Goal: Complete application form

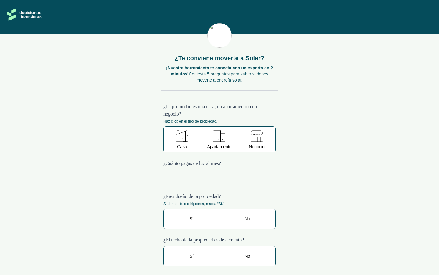
scroll to position [93, 0]
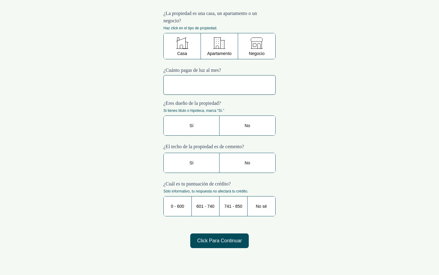
click at [220, 85] on \$230 "text" at bounding box center [220, 85] width 112 height 20
type \$230 "$272,828"
click at [220, 85] on \$230 "text" at bounding box center [220, 85] width 112 height 20
type \$230 "$9,658"
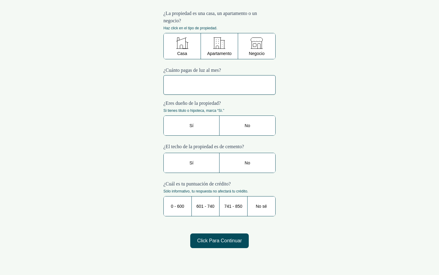
click at [220, 85] on \$230 "text" at bounding box center [220, 85] width 112 height 20
type \$230 "$71"
click at [220, 85] on \$230 "text" at bounding box center [220, 85] width 112 height 20
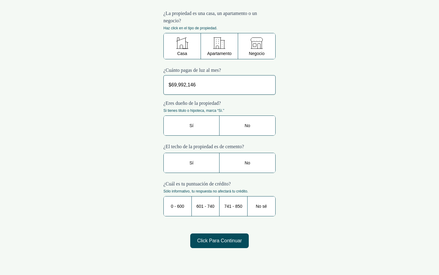
type \$230 "$69,992,146"
click at [220, 85] on \$230 "text" at bounding box center [220, 85] width 112 height 20
type \$230 "$264"
click at [220, 85] on \$230 "text" at bounding box center [220, 85] width 112 height 20
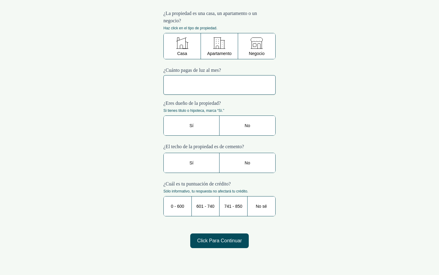
click at [220, 85] on \$230 "text" at bounding box center [220, 85] width 112 height 20
type \$230 "$133,622,139"
click at [220, 85] on \$230 "text" at bounding box center [220, 85] width 112 height 20
type \$230 "$336,221,397"
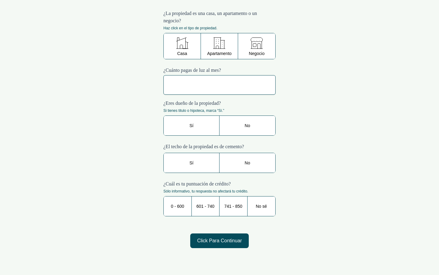
click at [220, 85] on \$230 "text" at bounding box center [220, 85] width 112 height 20
type \$230 "$336,221,397"
click at [220, 85] on \$230 "text" at bounding box center [220, 85] width 112 height 20
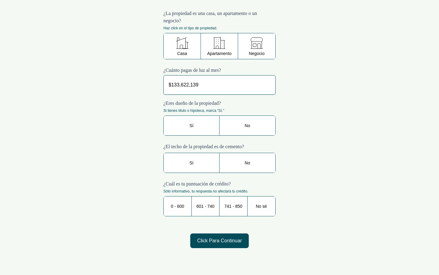
type \$230 "$133,622,139"
click at [220, 85] on \$230 "text" at bounding box center [220, 85] width 112 height 20
type \$230 "$336,221,397"
click at [220, 85] on \$230 "text" at bounding box center [220, 85] width 112 height 20
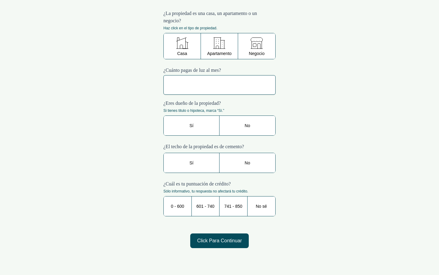
click at [220, 85] on \$230 "text" at bounding box center [220, 85] width 112 height 20
type \$230 "$336,221,397"
click at [220, 85] on \$230 "text" at bounding box center [220, 85] width 112 height 20
type \$230 "$471,682,302"
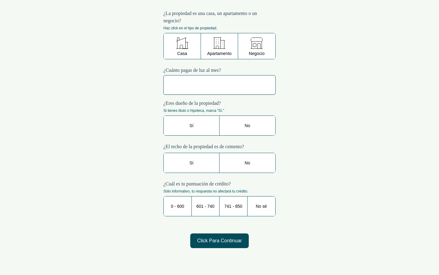
click at [220, 85] on \$230 "text" at bounding box center [220, 85] width 112 height 20
type \$230 "$101"
click at [220, 85] on \$230 "text" at bounding box center [220, 85] width 112 height 20
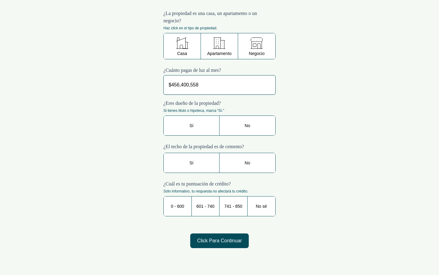
type \$230 "$456,400,558"
click at [220, 85] on \$230 "text" at bounding box center [220, 85] width 112 height 20
type \$230 "$859,236,999"
click at [220, 85] on \$230 "text" at bounding box center [220, 85] width 112 height 20
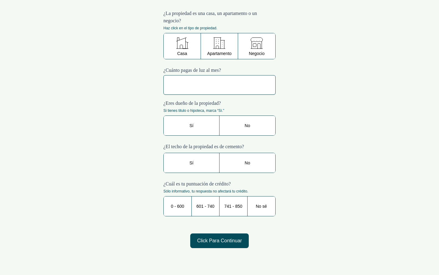
click at [220, 85] on \$230 "text" at bounding box center [220, 85] width 112 height 20
type \$230 "$172,571,416"
click at [220, 85] on \$230 "text" at bounding box center [220, 85] width 112 height 20
type \$230 "$12"
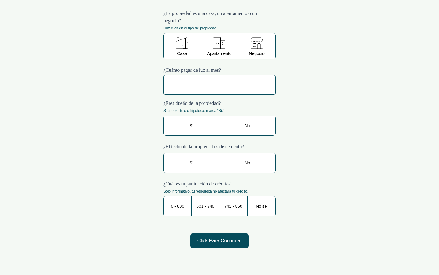
click at [220, 85] on \$230 "text" at bounding box center [220, 85] width 112 height 20
type \$230 "$059,609"
click at [220, 85] on \$230 "text" at bounding box center [220, 85] width 112 height 20
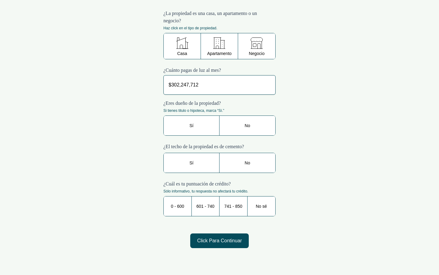
type \$230 "$302,247,712"
click at [220, 85] on \$230 "text" at bounding box center [220, 85] width 112 height 20
type \$230 "$57,651"
click at [220, 85] on \$230 "text" at bounding box center [220, 85] width 112 height 20
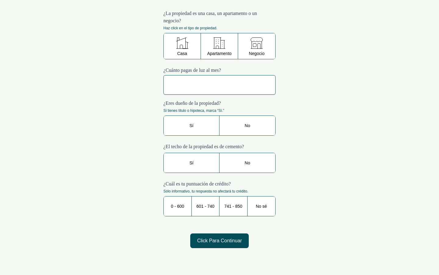
click at [220, 85] on \$230 "text" at bounding box center [220, 85] width 112 height 20
type \$230 "$2,304"
click at [220, 85] on \$230 "text" at bounding box center [220, 85] width 112 height 20
type \$230 "$"
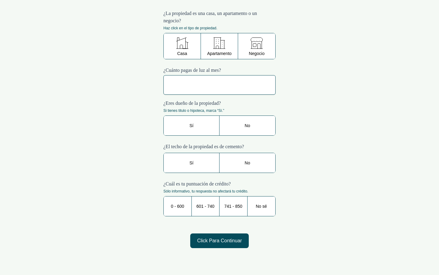
click at [220, 85] on \$230 "text" at bounding box center [220, 85] width 112 height 20
click at [220, 240] on span "Click Para Continuar" at bounding box center [219, 240] width 59 height 15
click at [220, 85] on \$230 "$336,221,397" at bounding box center [220, 85] width 112 height 20
type \$230 "$"
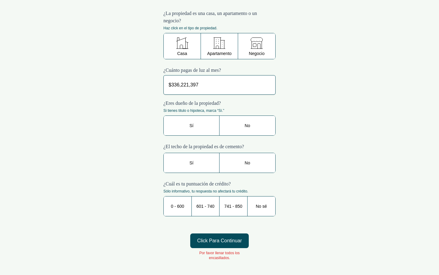
click at [220, 240] on span "Click Para Continuar" at bounding box center [219, 240] width 59 height 15
click at [220, 85] on \$230 "$336,221,397" at bounding box center [220, 85] width 112 height 20
type \$230 "$"
click at [220, 240] on span "Click Para Continuar" at bounding box center [219, 240] width 59 height 15
click at [220, 85] on \$230 "$133,622,139" at bounding box center [220, 85] width 112 height 20
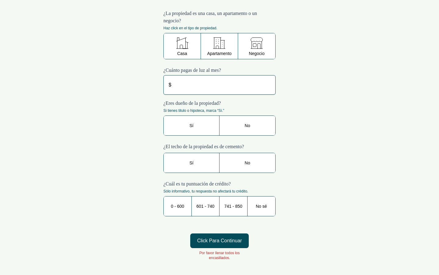
type \$230 "$"
click at [220, 240] on span "Click Para Continuar" at bounding box center [219, 240] width 59 height 15
click at [220, 85] on \$230 "$336,221,397" at bounding box center [220, 85] width 112 height 20
type \$230 "$"
type \$230 "$336,221,397"
